Goal: Task Accomplishment & Management: Manage account settings

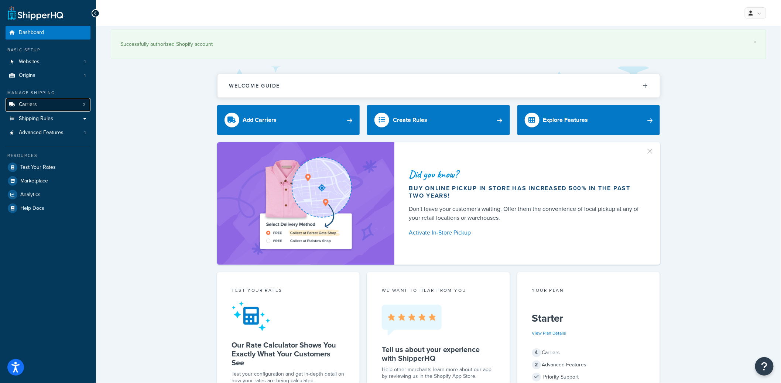
click at [47, 107] on link "Carriers 3" at bounding box center [48, 105] width 85 height 14
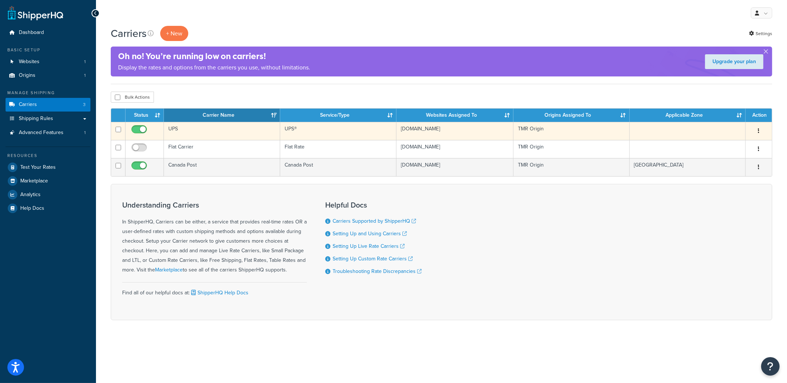
click at [220, 132] on td "UPS" at bounding box center [222, 131] width 116 height 18
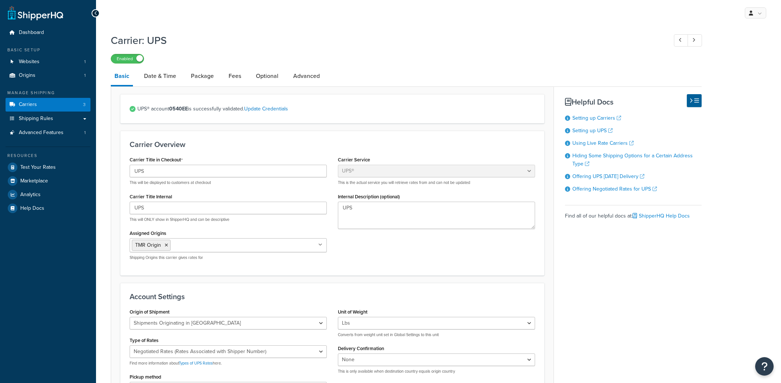
select select "ups"
select select "can"
click at [162, 80] on link "Date & Time" at bounding box center [159, 76] width 39 height 18
select select "yMMMEd"
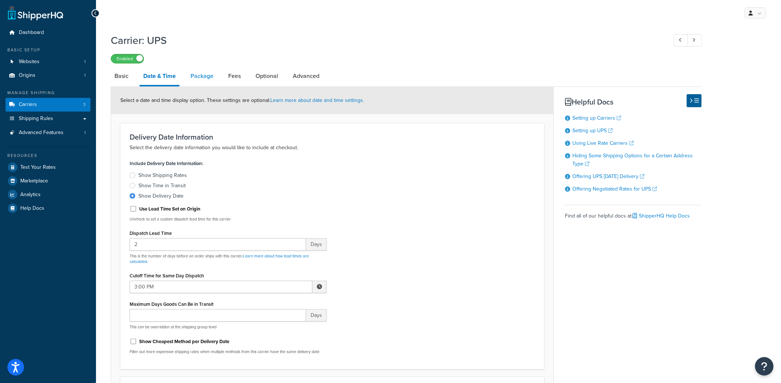
click at [197, 74] on link "Package" at bounding box center [202, 76] width 30 height 18
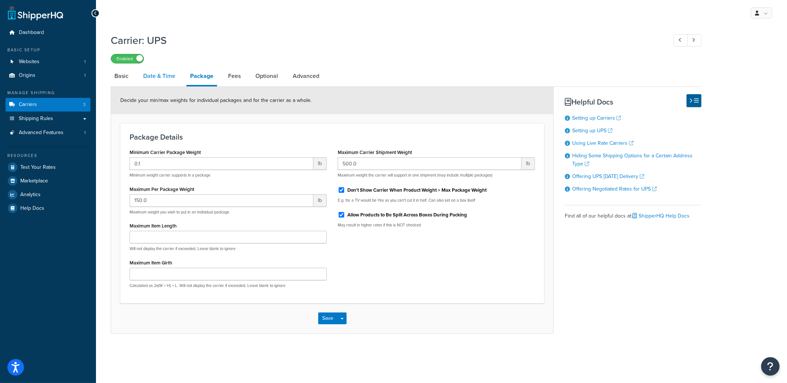
click at [152, 72] on link "Date & Time" at bounding box center [159, 76] width 39 height 18
select select "yMMMEd"
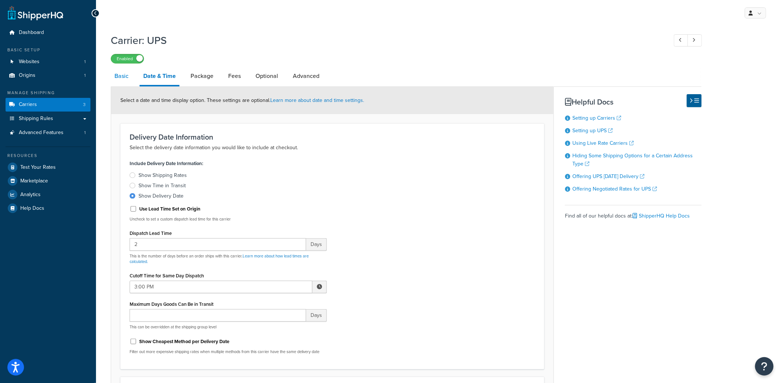
click at [116, 75] on link "Basic" at bounding box center [121, 76] width 21 height 18
select select "ups"
select select "can"
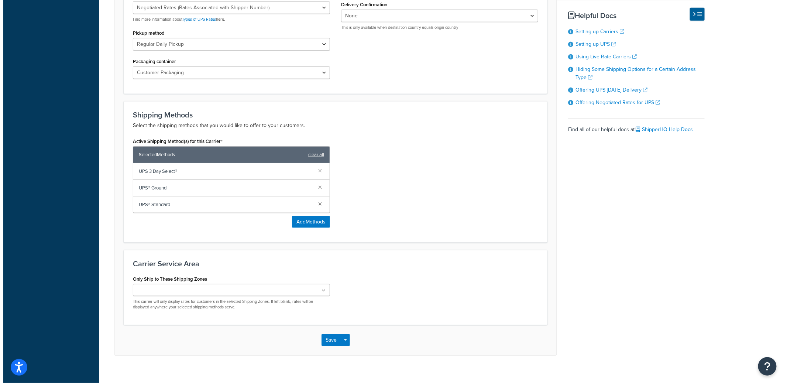
scroll to position [354, 0]
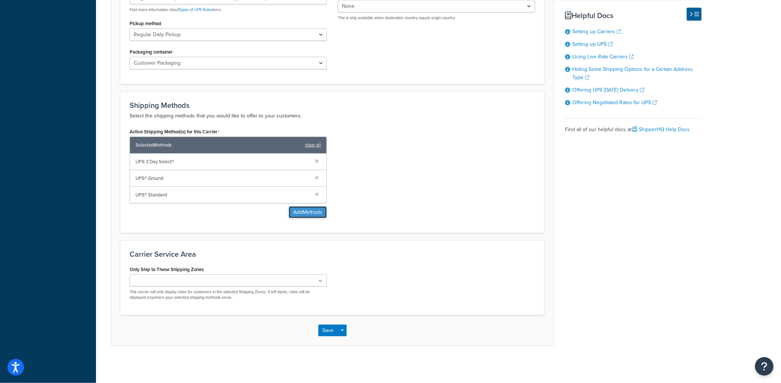
click at [305, 213] on button "Add Methods" at bounding box center [308, 212] width 38 height 12
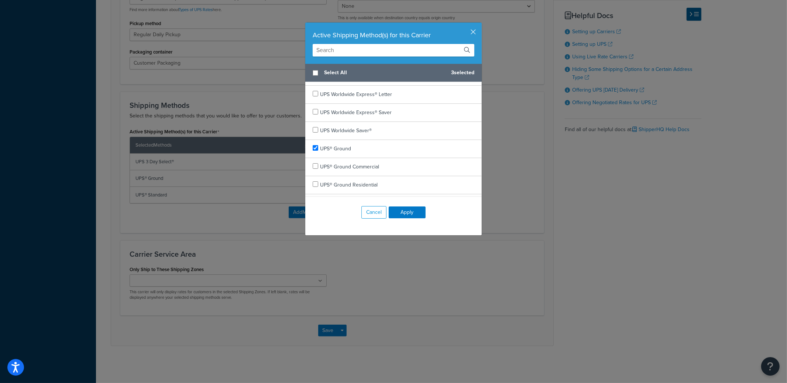
scroll to position [413, 0]
click at [313, 129] on input "checkbox" at bounding box center [316, 130] width 6 height 6
checkbox input "true"
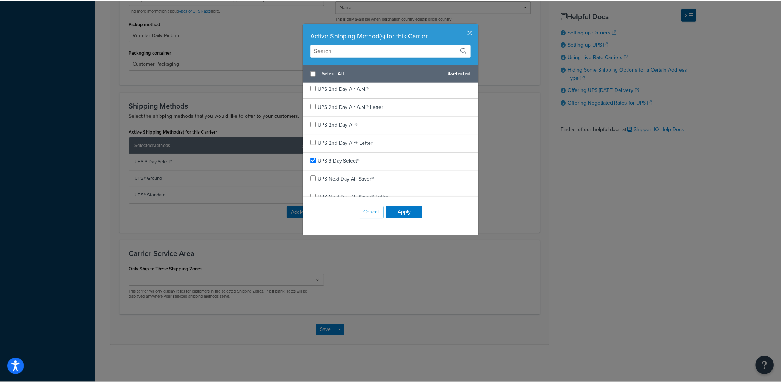
scroll to position [0, 0]
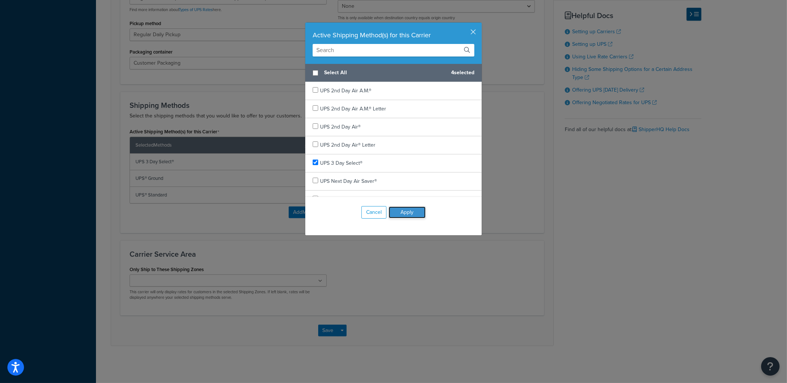
click at [399, 212] on button "Apply" at bounding box center [407, 212] width 37 height 12
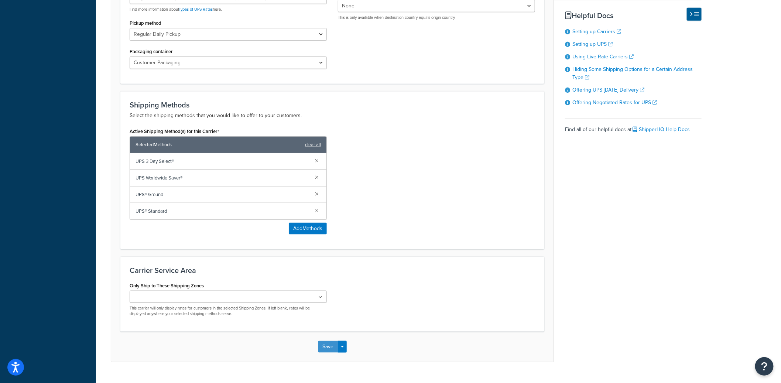
click at [328, 347] on button "Save" at bounding box center [328, 347] width 20 height 12
